Goal: Check status: Check status

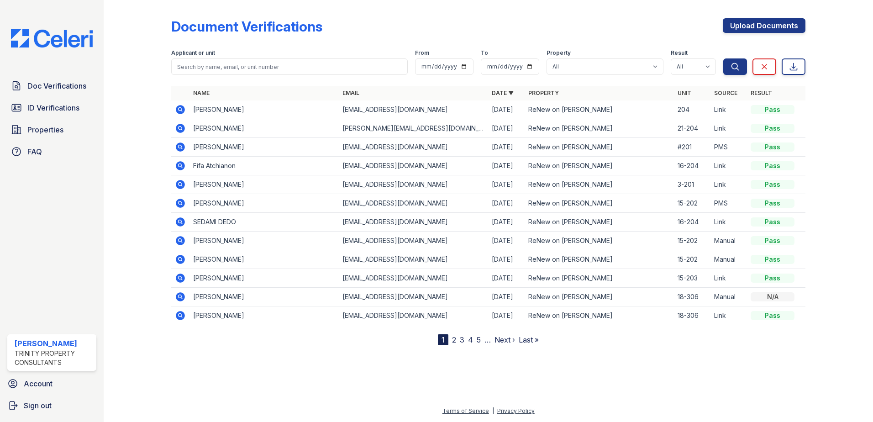
click at [185, 145] on icon at bounding box center [180, 147] width 11 height 11
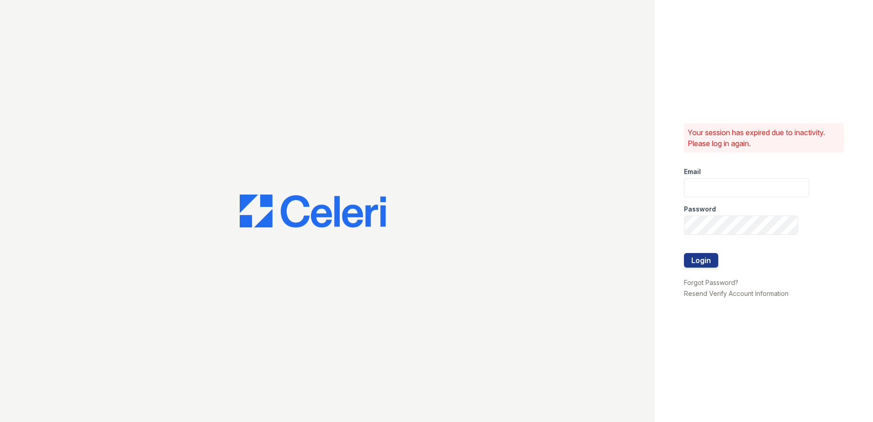
type input "[EMAIL_ADDRESS][DOMAIN_NAME]"
click at [720, 259] on form "Email mtaylor@trinity-pm.com Password Login" at bounding box center [746, 218] width 125 height 117
click at [703, 258] on button "Login" at bounding box center [701, 260] width 34 height 15
